Goal: Transaction & Acquisition: Purchase product/service

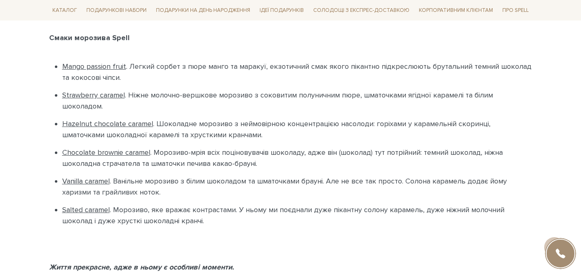
scroll to position [464, 0]
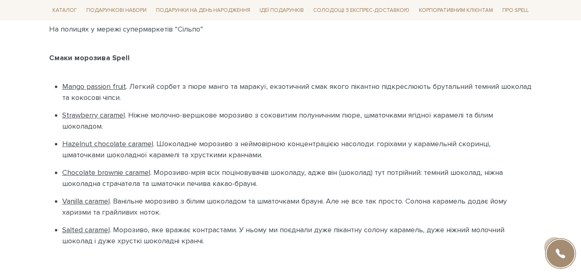
click at [102, 86] on u "Mango passion fruit" at bounding box center [94, 86] width 64 height 9
click at [106, 118] on u "Strawberry caramel" at bounding box center [93, 115] width 63 height 9
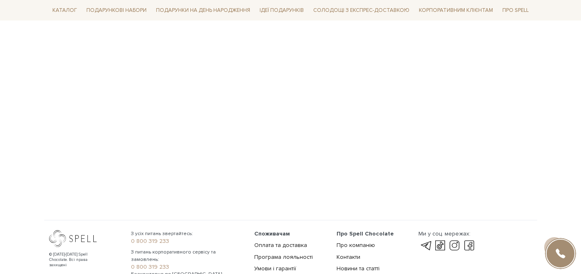
scroll to position [922, 0]
